Goal: Task Accomplishment & Management: Manage account settings

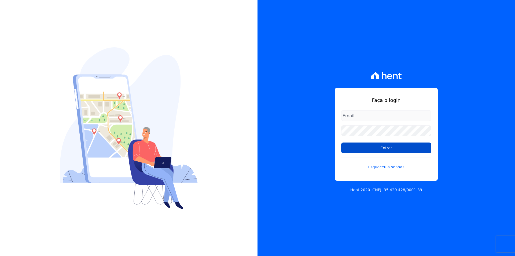
type input "documentos@fronteimoveis.com.br"
click at [352, 147] on input "Entrar" at bounding box center [387, 147] width 90 height 11
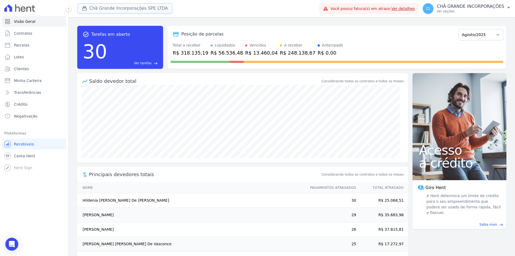
click at [106, 10] on button "Chã Grande Incorporações SPE LTDA" at bounding box center [124, 8] width 95 height 10
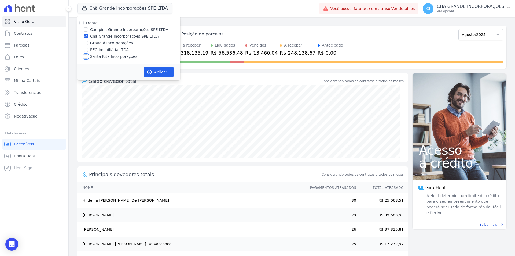
click at [87, 58] on input "Santa Rita Incorporações" at bounding box center [86, 56] width 4 height 4
checkbox input "true"
click at [88, 36] on input "Chã Grande Incorporações SPE LTDA" at bounding box center [86, 36] width 4 height 4
checkbox input "false"
click at [160, 74] on button "Aplicar" at bounding box center [159, 72] width 30 height 10
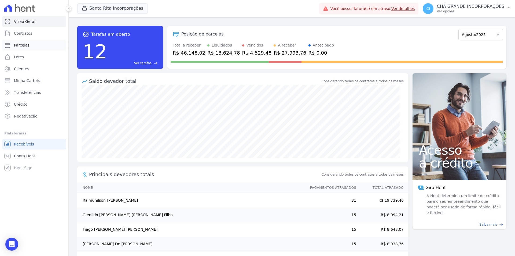
click at [24, 45] on span "Parcelas" at bounding box center [22, 44] width 16 height 5
select select
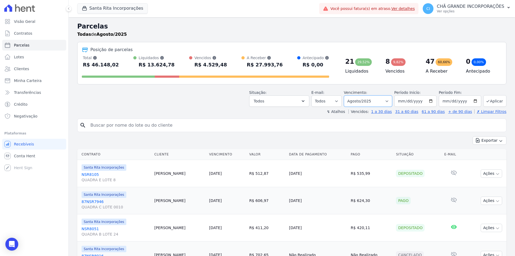
click at [370, 101] on select "Filtrar por período ──────── Todos os meses Novembro/2020 Dezembro/2020 Janeiro…" at bounding box center [368, 100] width 48 height 11
select select "07/2025"
click at [348, 95] on select "Filtrar por período ──────── Todos os meses Novembro/2020 Dezembro/2020 Janeiro…" at bounding box center [368, 100] width 48 height 11
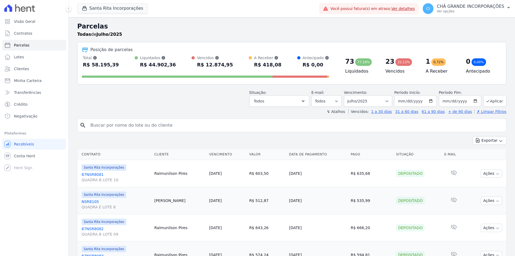
select select
drag, startPoint x: 0, startPoint y: 0, endPoint x: 137, endPoint y: 126, distance: 186.4
click at [137, 126] on input "search" at bounding box center [295, 125] width 417 height 11
paste input "[PERSON_NAME]"
type input "[PERSON_NAME]"
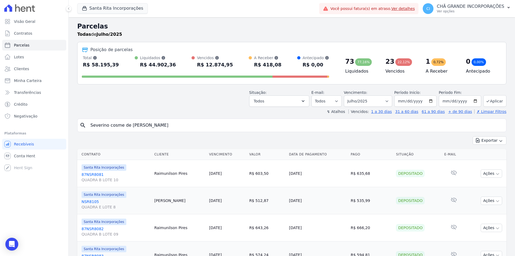
select select
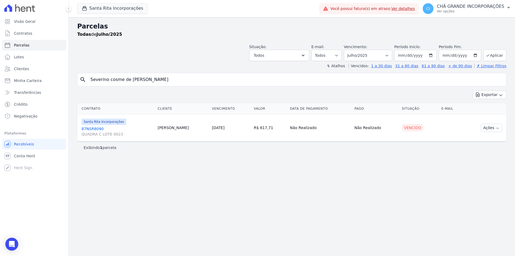
click at [100, 128] on link "87NSR8090 QUADRA C LOTE 0023" at bounding box center [118, 131] width 72 height 11
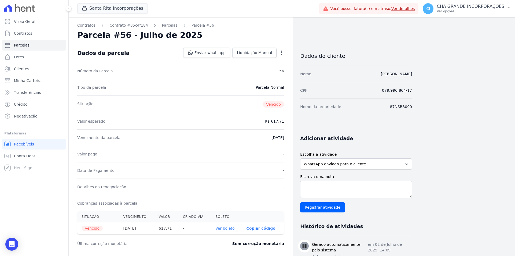
click at [223, 230] on link "Ver boleto" at bounding box center [225, 228] width 19 height 4
select select
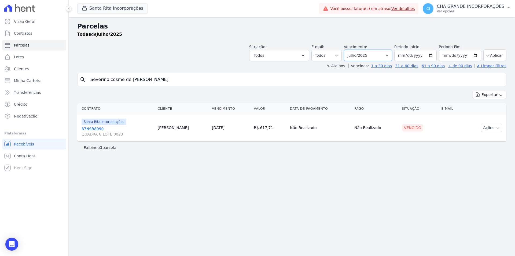
click at [368, 53] on select "Filtrar por período ──────── Todos os meses Novembro/2020 Dezembro/2020 Janeiro…" at bounding box center [368, 55] width 48 height 11
select select "08/2025"
click at [352, 50] on select "Filtrar por período ──────── Todos os meses Novembro/2020 Dezembro/2020 Janeiro…" at bounding box center [368, 55] width 48 height 11
select select
click at [87, 129] on link "87NSR8090 QUADRA C LOTE 0023" at bounding box center [117, 131] width 71 height 11
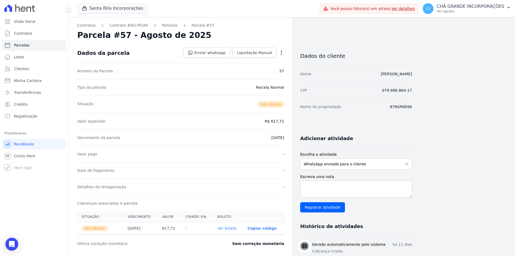
click at [227, 226] on link "Ver boleto" at bounding box center [227, 228] width 19 height 4
